Goal: Information Seeking & Learning: Check status

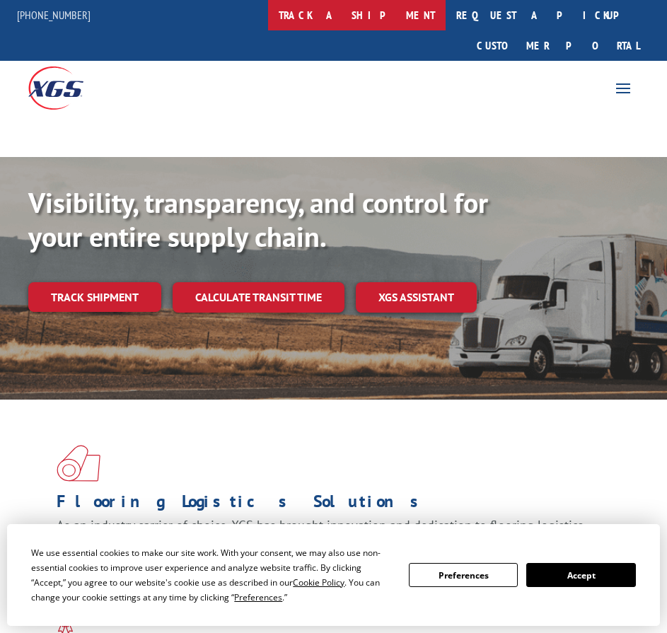
click at [392, 13] on link "track a shipment" at bounding box center [357, 15] width 178 height 30
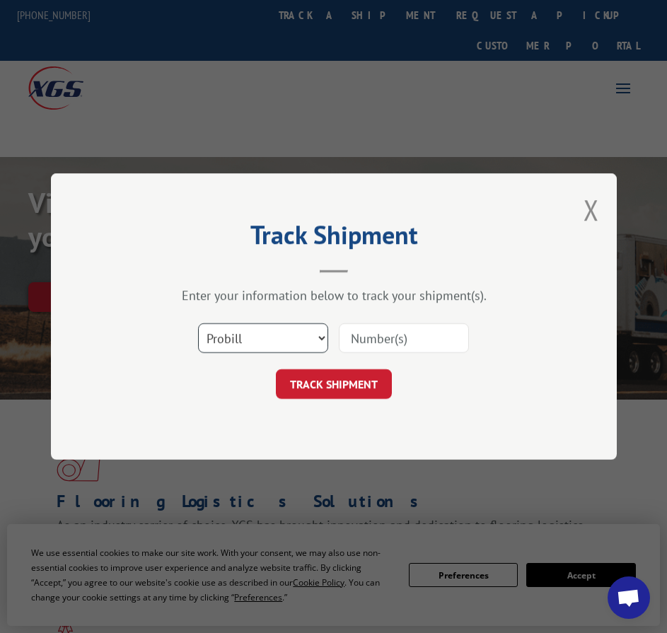
click at [259, 332] on select "Select category... Probill BOL PO" at bounding box center [263, 338] width 130 height 30
select select "bol"
click at [198, 323] on select "Select category... Probill BOL PO" at bounding box center [263, 338] width 130 height 30
click at [422, 338] on input at bounding box center [404, 338] width 130 height 30
paste input "263284"
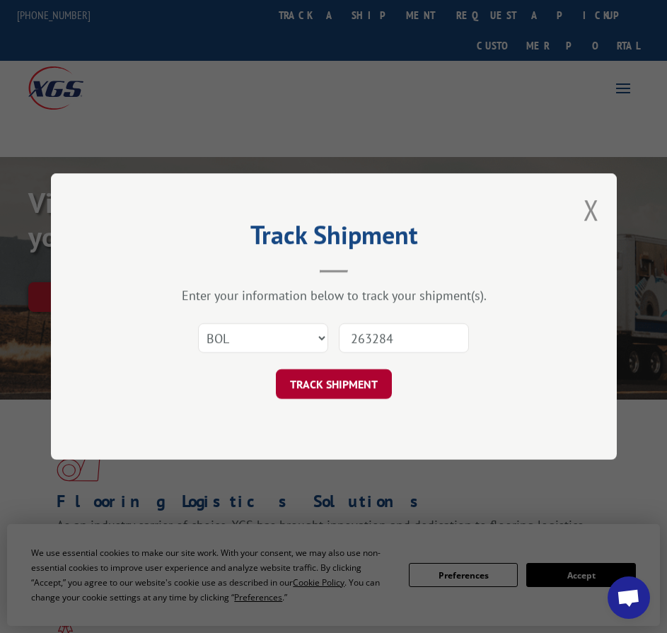
type input "263284"
click at [330, 381] on button "TRACK SHIPMENT" at bounding box center [334, 384] width 116 height 30
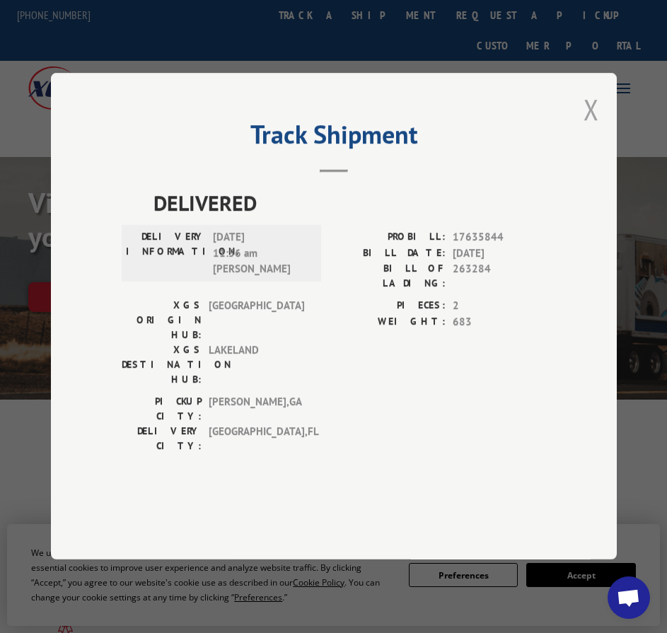
click at [587, 128] on button "Close modal" at bounding box center [592, 110] width 16 height 38
